Goal: Task Accomplishment & Management: Use online tool/utility

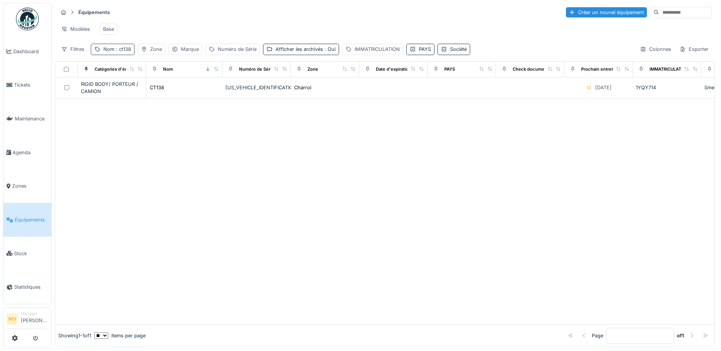
drag, startPoint x: 125, startPoint y: 54, endPoint x: 131, endPoint y: 59, distance: 8.1
click at [127, 52] on span ": ct138" at bounding box center [122, 49] width 17 height 6
click at [148, 95] on input "*****" at bounding box center [132, 92] width 76 height 16
type input "*"
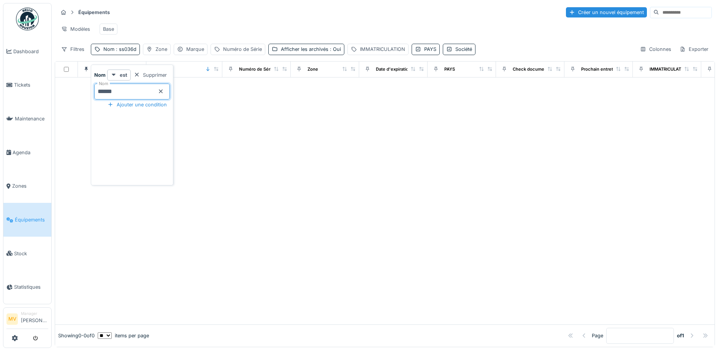
type input "*****"
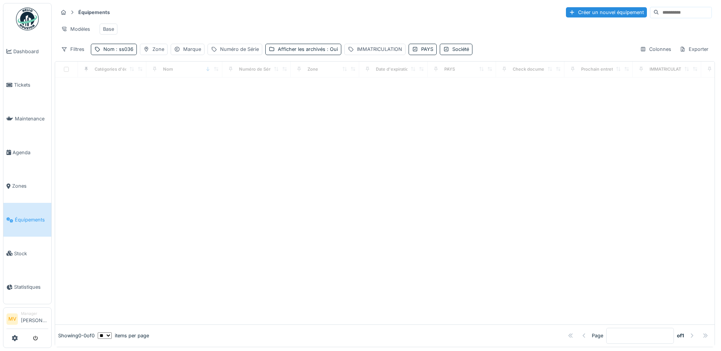
click at [293, 164] on div at bounding box center [384, 200] width 659 height 247
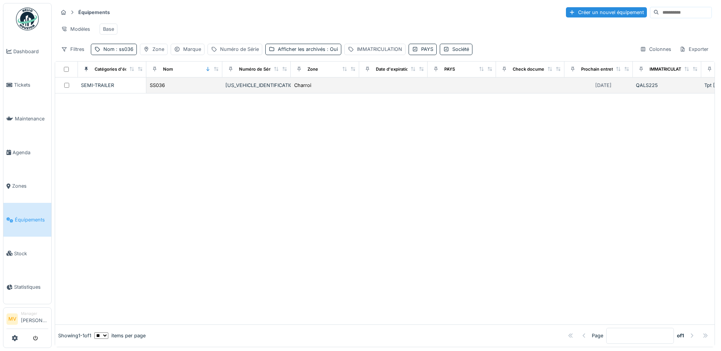
click at [228, 89] on div "[US_VEHICLE_IDENTIFICATION_NUMBER]" at bounding box center [256, 85] width 62 height 7
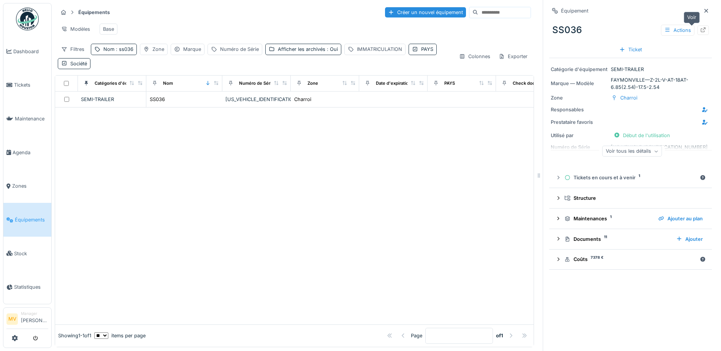
click at [574, 33] on div at bounding box center [703, 30] width 6 height 7
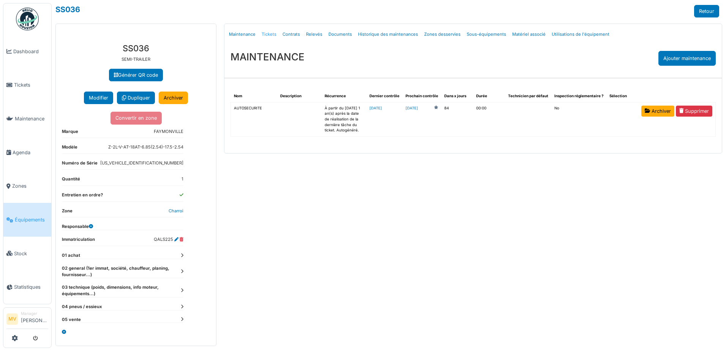
click at [268, 33] on link "Tickets" at bounding box center [269, 34] width 21 height 18
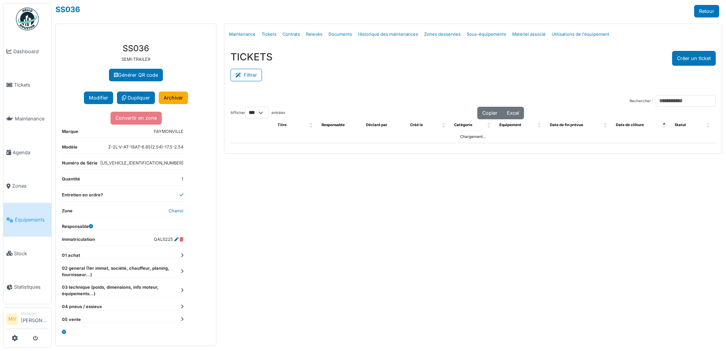
select select "***"
click at [708, 55] on button "Créer un ticket" at bounding box center [694, 58] width 44 height 15
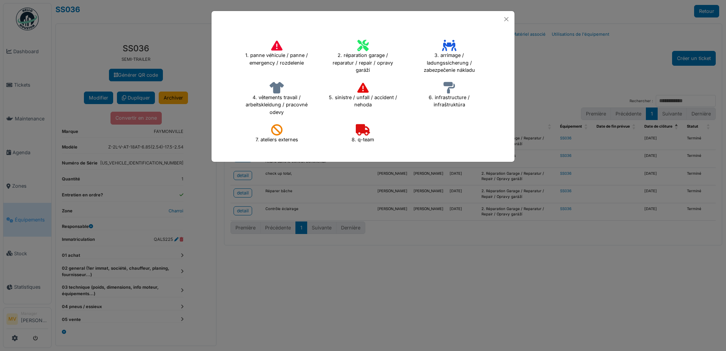
click at [367, 42] on icon at bounding box center [362, 45] width 11 height 11
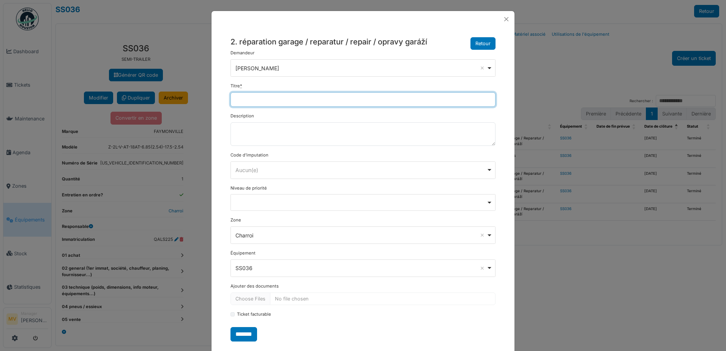
click at [339, 95] on input "Titre *" at bounding box center [363, 99] width 265 height 14
type input "*"
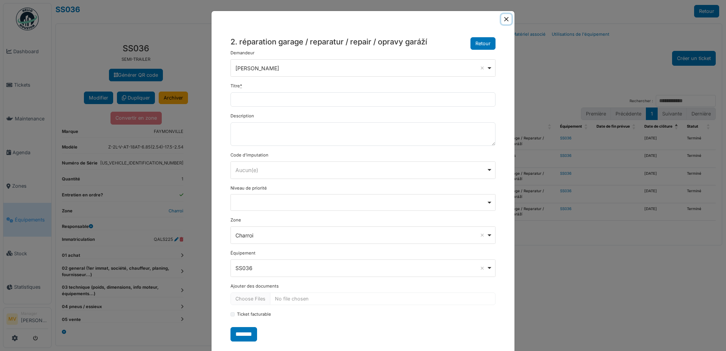
click at [506, 23] on button "Close" at bounding box center [506, 19] width 10 height 10
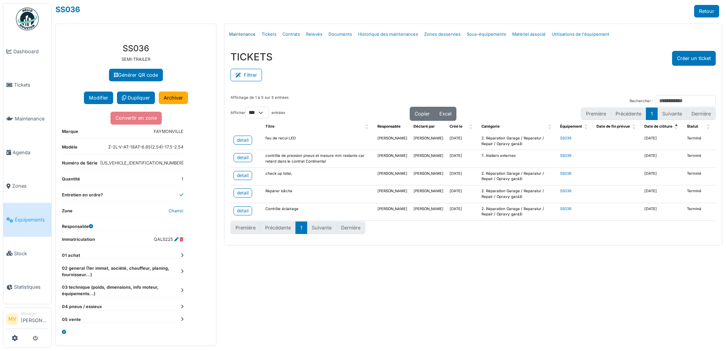
drag, startPoint x: 244, startPoint y: 33, endPoint x: 349, endPoint y: 92, distance: 119.9
click at [245, 33] on link "Maintenance" at bounding box center [242, 34] width 33 height 18
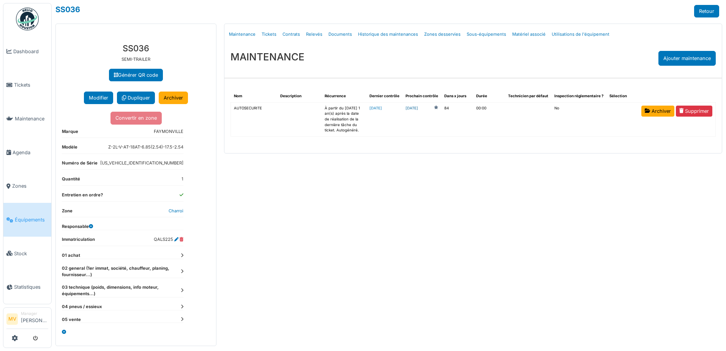
click at [418, 109] on link "2026-01-07" at bounding box center [412, 109] width 13 height 6
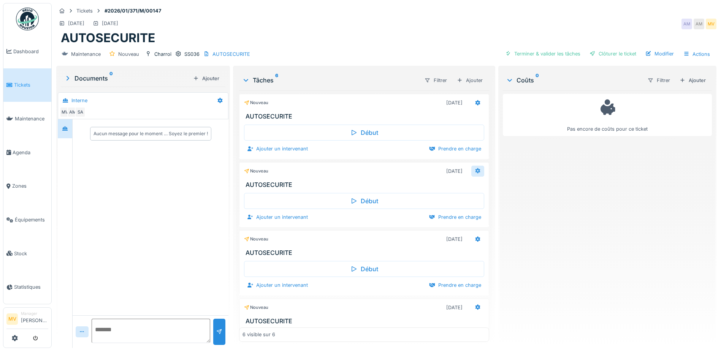
click at [474, 171] on icon at bounding box center [477, 170] width 6 height 5
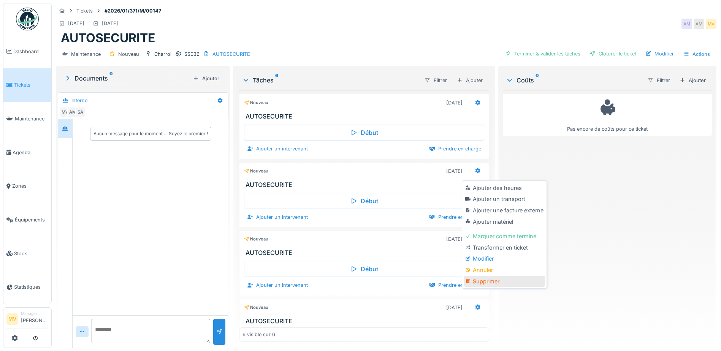
click at [489, 279] on div "Supprimer" at bounding box center [503, 281] width 81 height 11
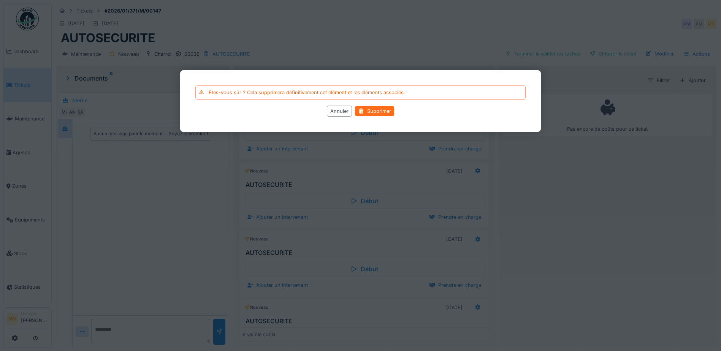
drag, startPoint x: 384, startPoint y: 111, endPoint x: 388, endPoint y: 112, distance: 4.4
click at [384, 111] on div "Supprimer" at bounding box center [374, 111] width 39 height 10
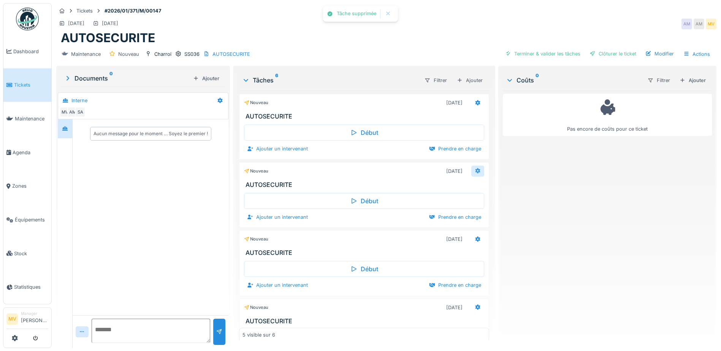
drag, startPoint x: 470, startPoint y: 168, endPoint x: 470, endPoint y: 176, distance: 8.0
click at [474, 168] on icon at bounding box center [477, 170] width 6 height 5
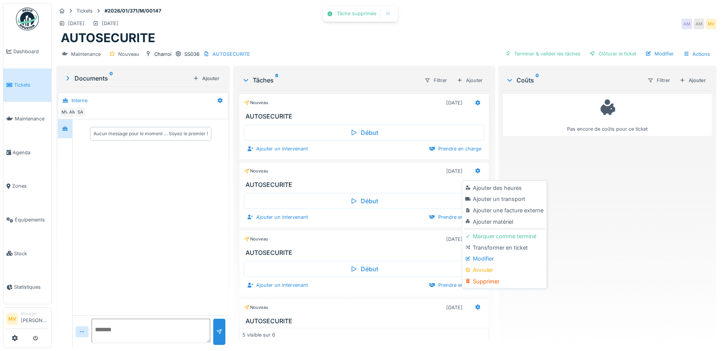
drag, startPoint x: 493, startPoint y: 281, endPoint x: 469, endPoint y: 253, distance: 37.2
click at [493, 281] on div "Supprimer" at bounding box center [503, 281] width 81 height 11
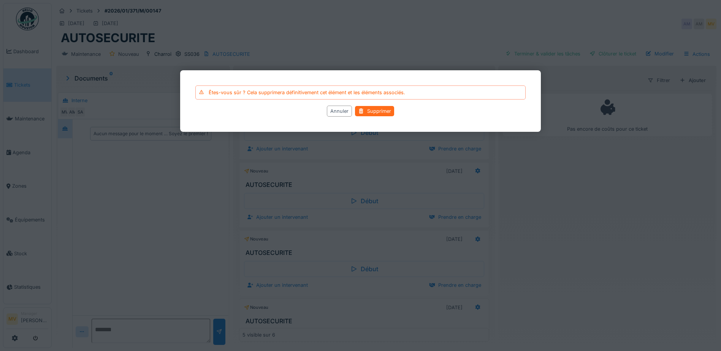
click at [382, 112] on div "Supprimer" at bounding box center [374, 111] width 39 height 10
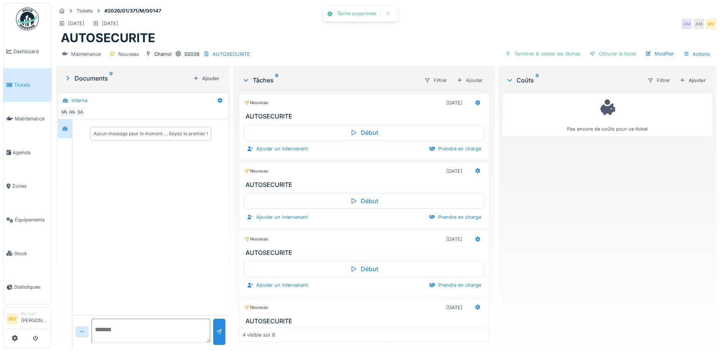
click at [466, 164] on div "Nouveau 07/01/2026" at bounding box center [363, 170] width 249 height 14
click at [471, 167] on div at bounding box center [477, 171] width 13 height 11
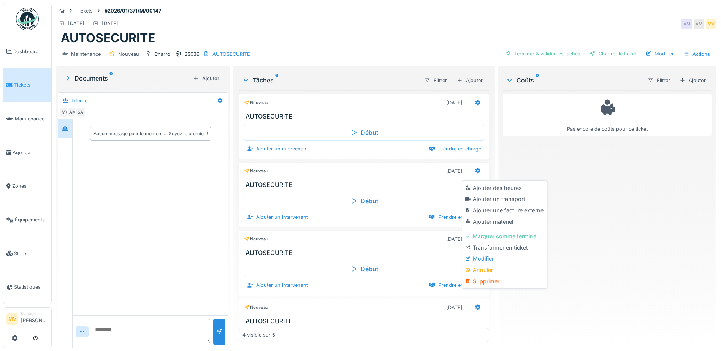
drag, startPoint x: 478, startPoint y: 281, endPoint x: 465, endPoint y: 264, distance: 21.7
click at [477, 281] on div "Supprimer" at bounding box center [503, 281] width 81 height 11
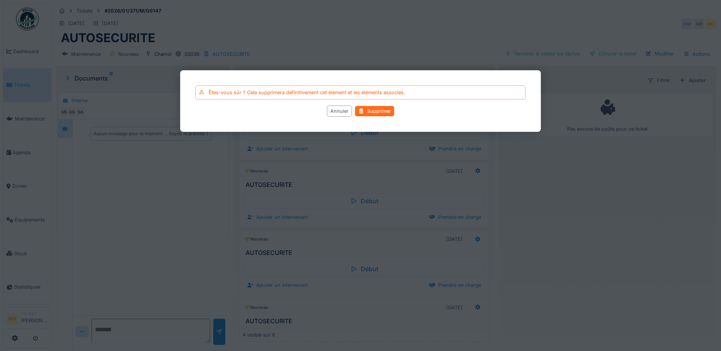
click at [386, 111] on div "Supprimer" at bounding box center [374, 111] width 39 height 10
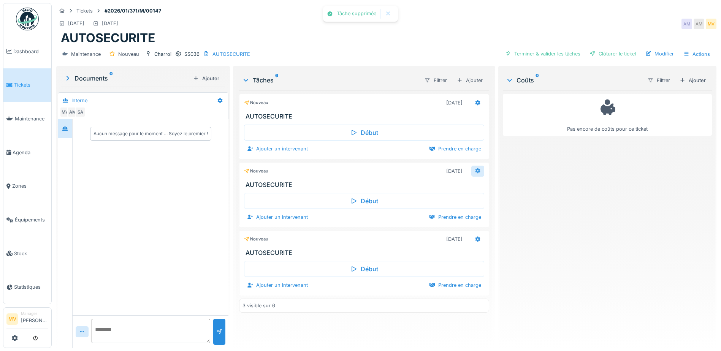
click at [476, 171] on icon at bounding box center [477, 170] width 6 height 5
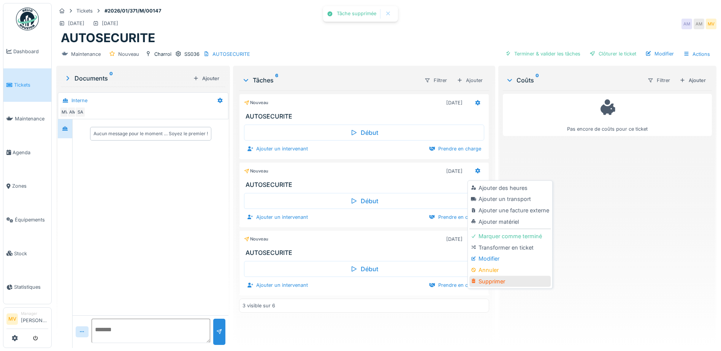
click at [501, 280] on div "Supprimer" at bounding box center [509, 281] width 81 height 11
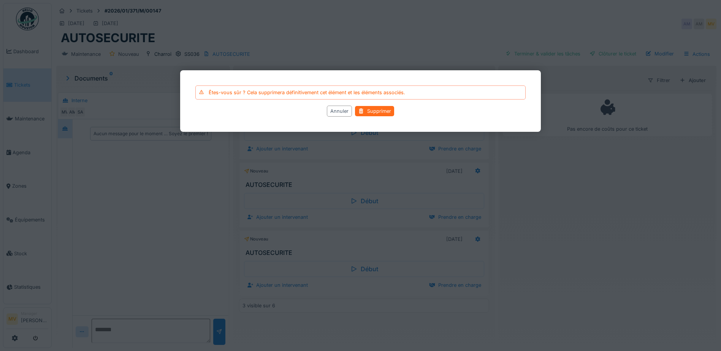
click at [376, 106] on div "Supprimer" at bounding box center [374, 111] width 39 height 10
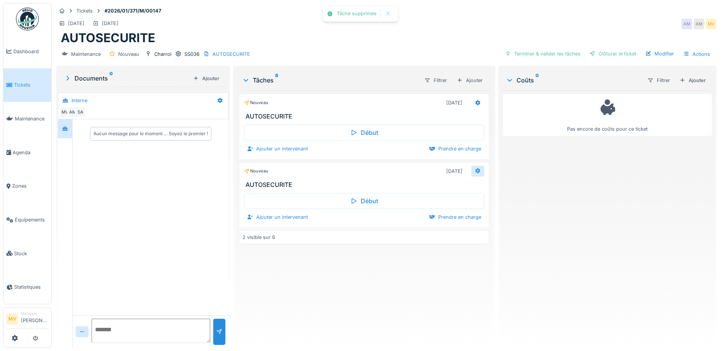
click at [475, 169] on icon at bounding box center [477, 170] width 5 height 5
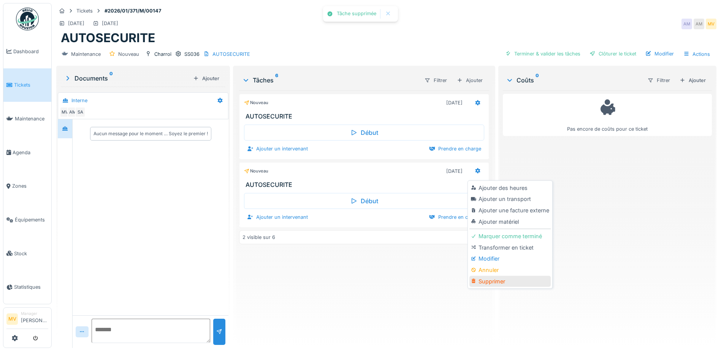
click at [489, 279] on div "Supprimer" at bounding box center [509, 281] width 81 height 11
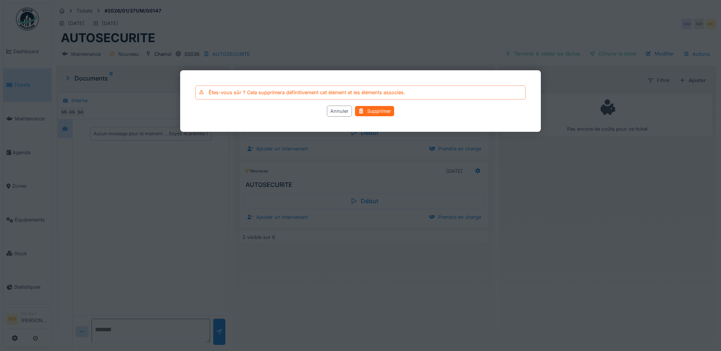
click at [385, 108] on div "Supprimer" at bounding box center [374, 111] width 39 height 10
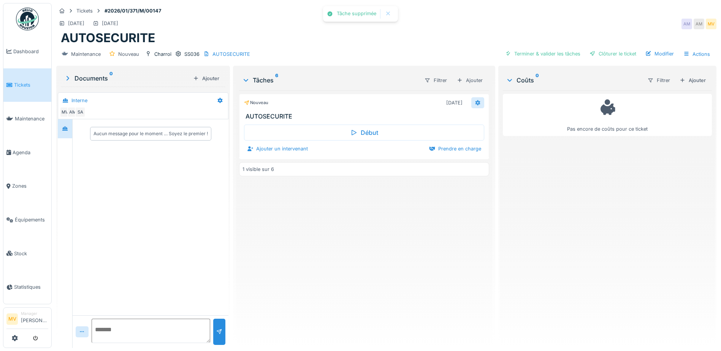
click at [475, 102] on icon at bounding box center [477, 102] width 5 height 5
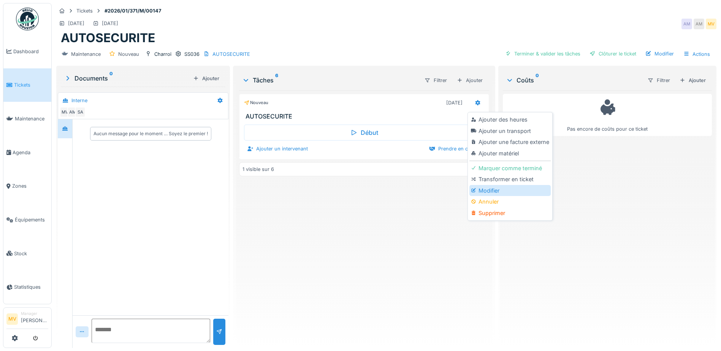
click at [504, 188] on div "Modifier" at bounding box center [509, 190] width 81 height 11
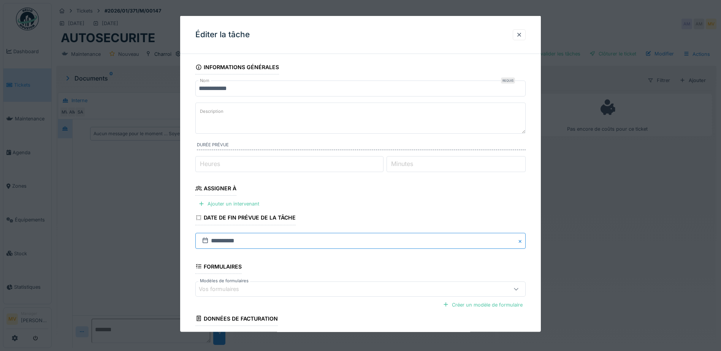
click at [273, 242] on input "**********" at bounding box center [360, 240] width 330 height 16
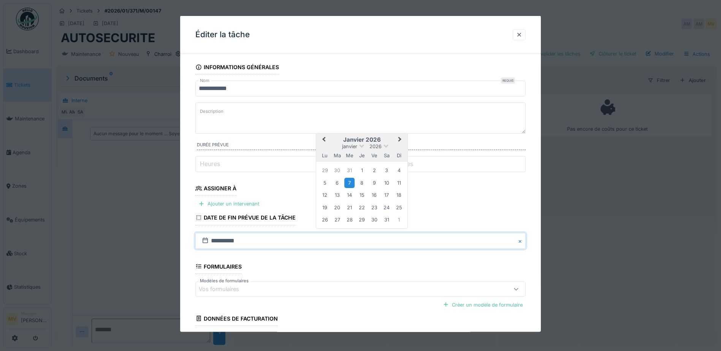
click at [324, 139] on span "Previous Month" at bounding box center [324, 139] width 0 height 9
click at [328, 218] on div "29" at bounding box center [324, 220] width 10 height 10
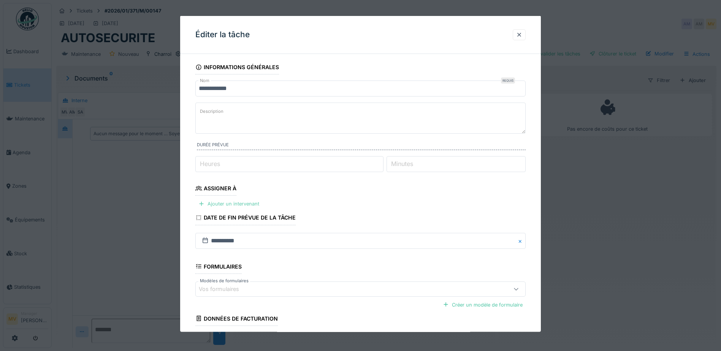
click at [257, 201] on div "Ajouter un intervenant" at bounding box center [228, 204] width 67 height 10
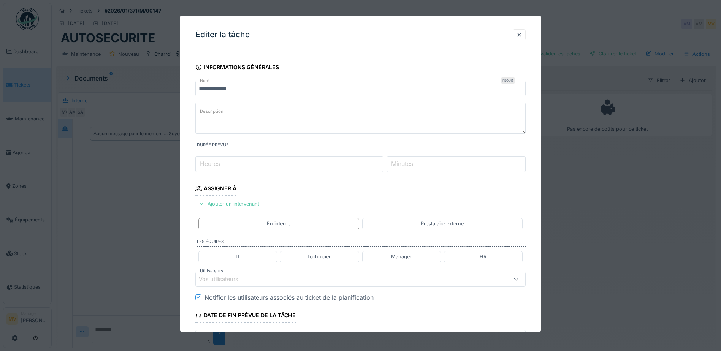
click at [247, 283] on div "Vos utilisateurs" at bounding box center [224, 279] width 50 height 8
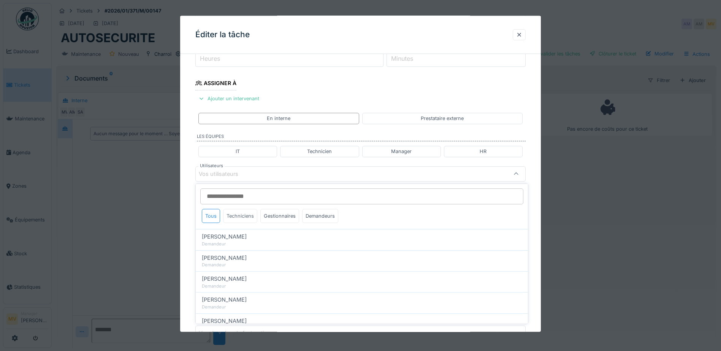
click at [244, 216] on div "Techniciens" at bounding box center [240, 216] width 34 height 14
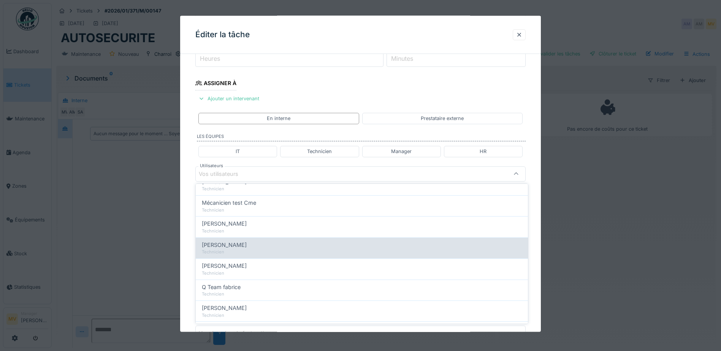
scroll to position [130, 0]
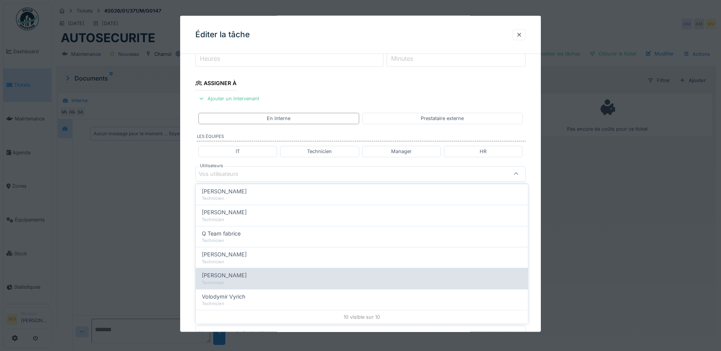
click at [266, 274] on div "Vladimir Nahalka" at bounding box center [362, 275] width 320 height 8
type input "****"
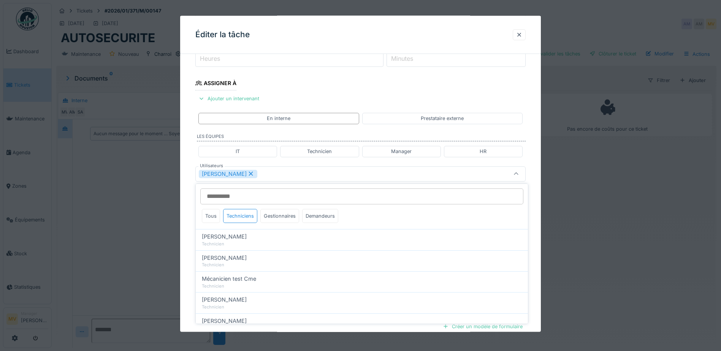
click at [301, 169] on div "Vladimir Nahalka" at bounding box center [360, 173] width 330 height 15
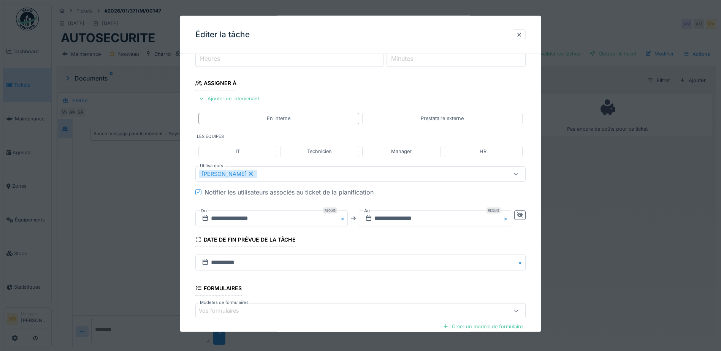
click at [345, 218] on button "Close" at bounding box center [343, 218] width 8 height 16
click at [303, 216] on input "text" at bounding box center [271, 218] width 152 height 16
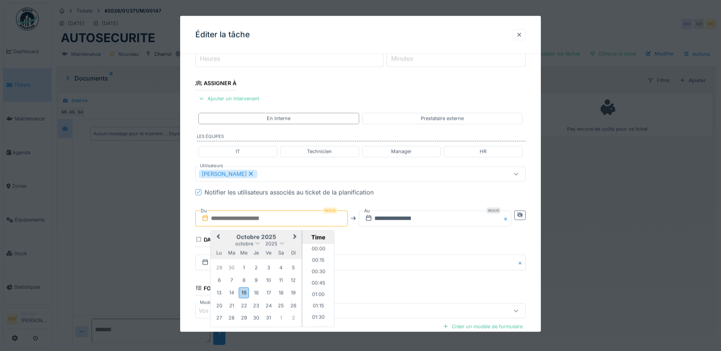
scroll to position [739, 0]
click at [295, 234] on button "Next Month" at bounding box center [295, 237] width 12 height 12
click at [221, 316] on div "29" at bounding box center [219, 317] width 10 height 10
click at [508, 220] on button "Close" at bounding box center [507, 218] width 8 height 16
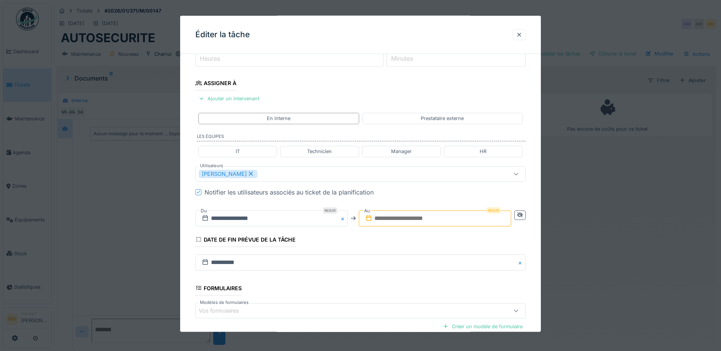
click at [405, 221] on input "text" at bounding box center [435, 218] width 152 height 16
click at [396, 316] on div "30" at bounding box center [394, 317] width 10 height 10
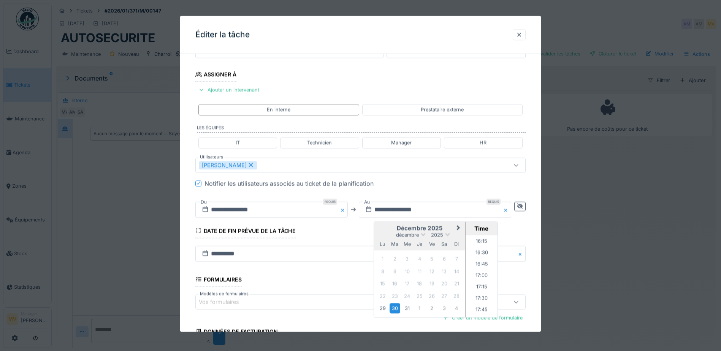
scroll to position [152, 0]
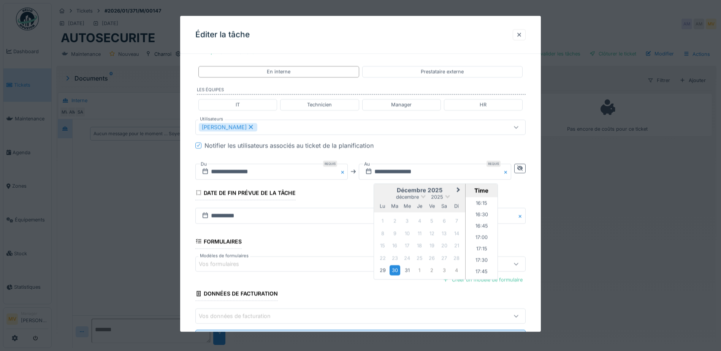
click at [251, 264] on div "Vos formulaires" at bounding box center [341, 263] width 285 height 8
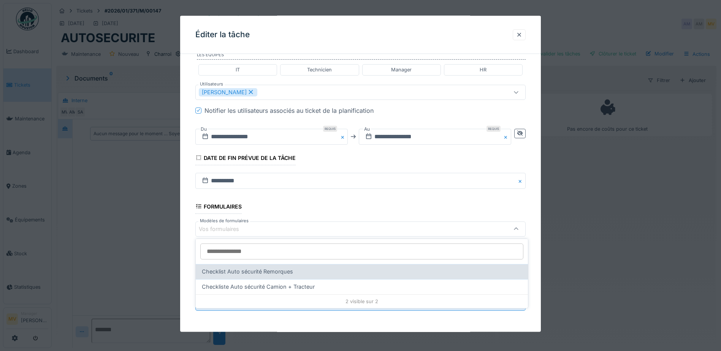
click at [257, 272] on span "Checklist Auto sécurité Remorques" at bounding box center [247, 271] width 91 height 8
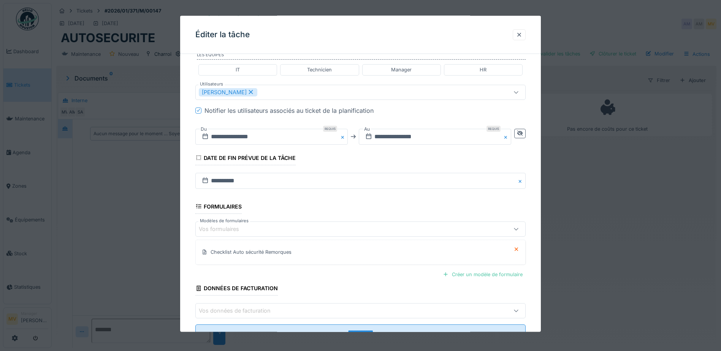
scroll to position [0, 0]
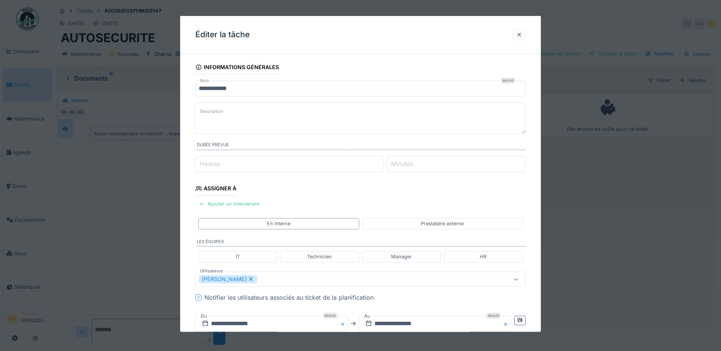
click at [279, 89] on input "**********" at bounding box center [360, 89] width 330 height 16
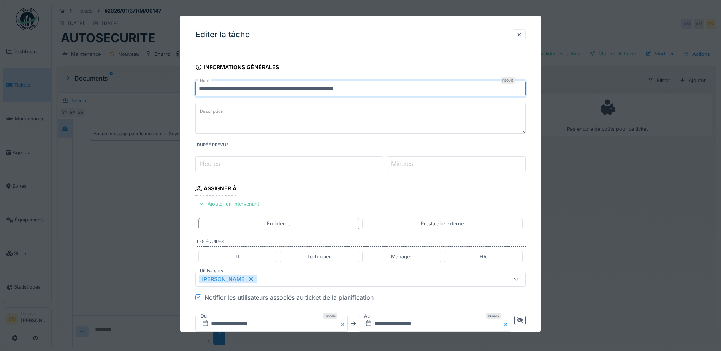
click at [397, 90] on input "**********" at bounding box center [360, 89] width 330 height 16
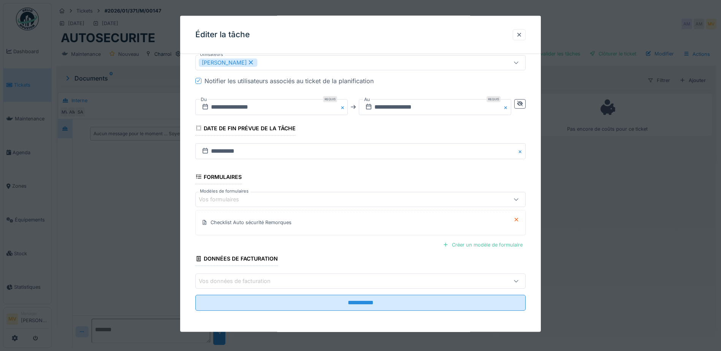
scroll to position [6, 0]
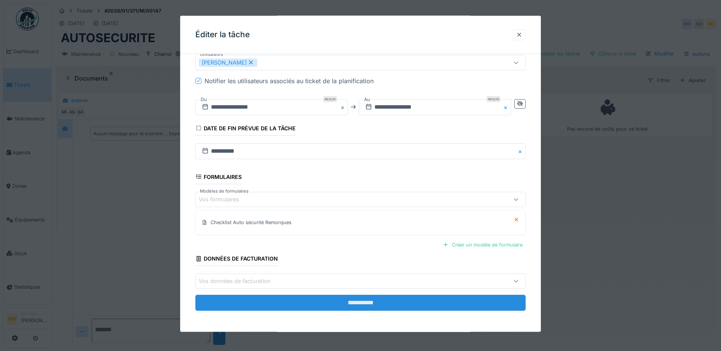
type input "**********"
click at [371, 302] on input "**********" at bounding box center [360, 303] width 330 height 16
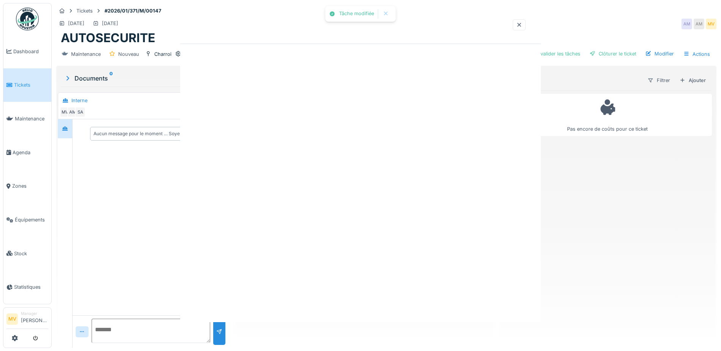
scroll to position [0, 0]
